Goal: Transaction & Acquisition: Purchase product/service

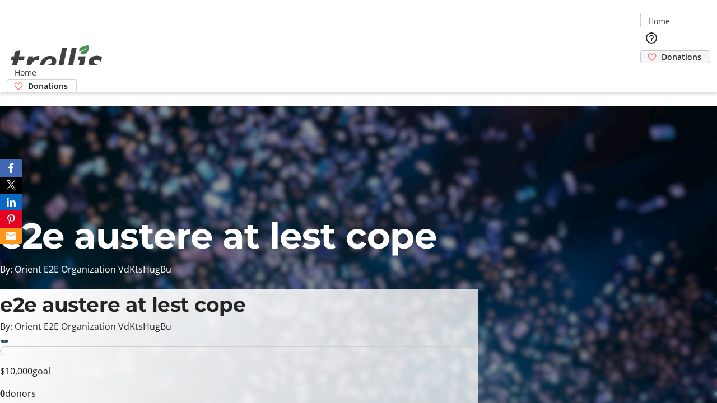
click at [661, 51] on span "Donations" at bounding box center [681, 57] width 40 height 12
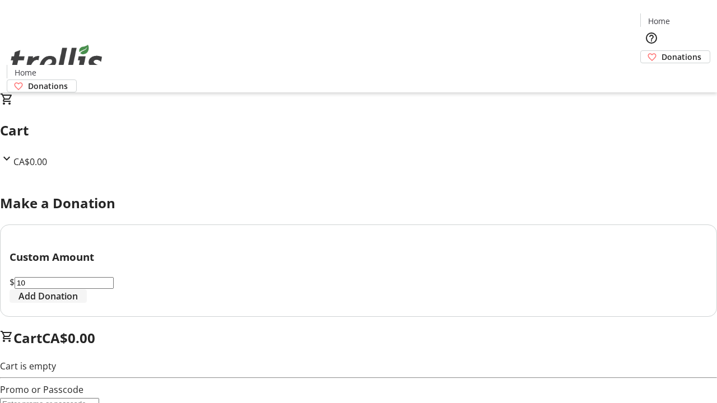
click at [78, 303] on span "Add Donation" at bounding box center [47, 295] width 59 height 13
